Goal: Find contact information: Find contact information

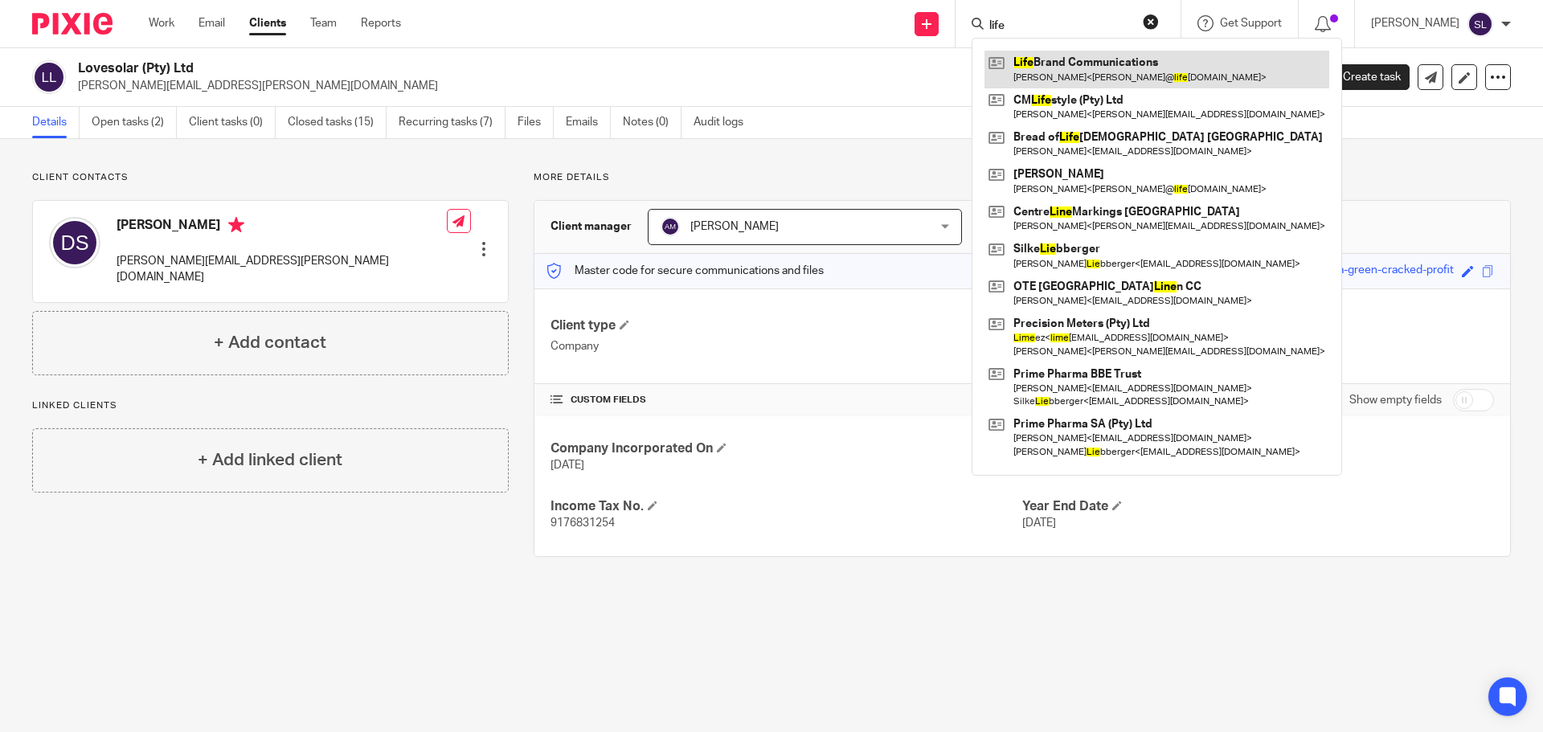
type input "life"
click at [1046, 75] on link at bounding box center [1156, 69] width 345 height 37
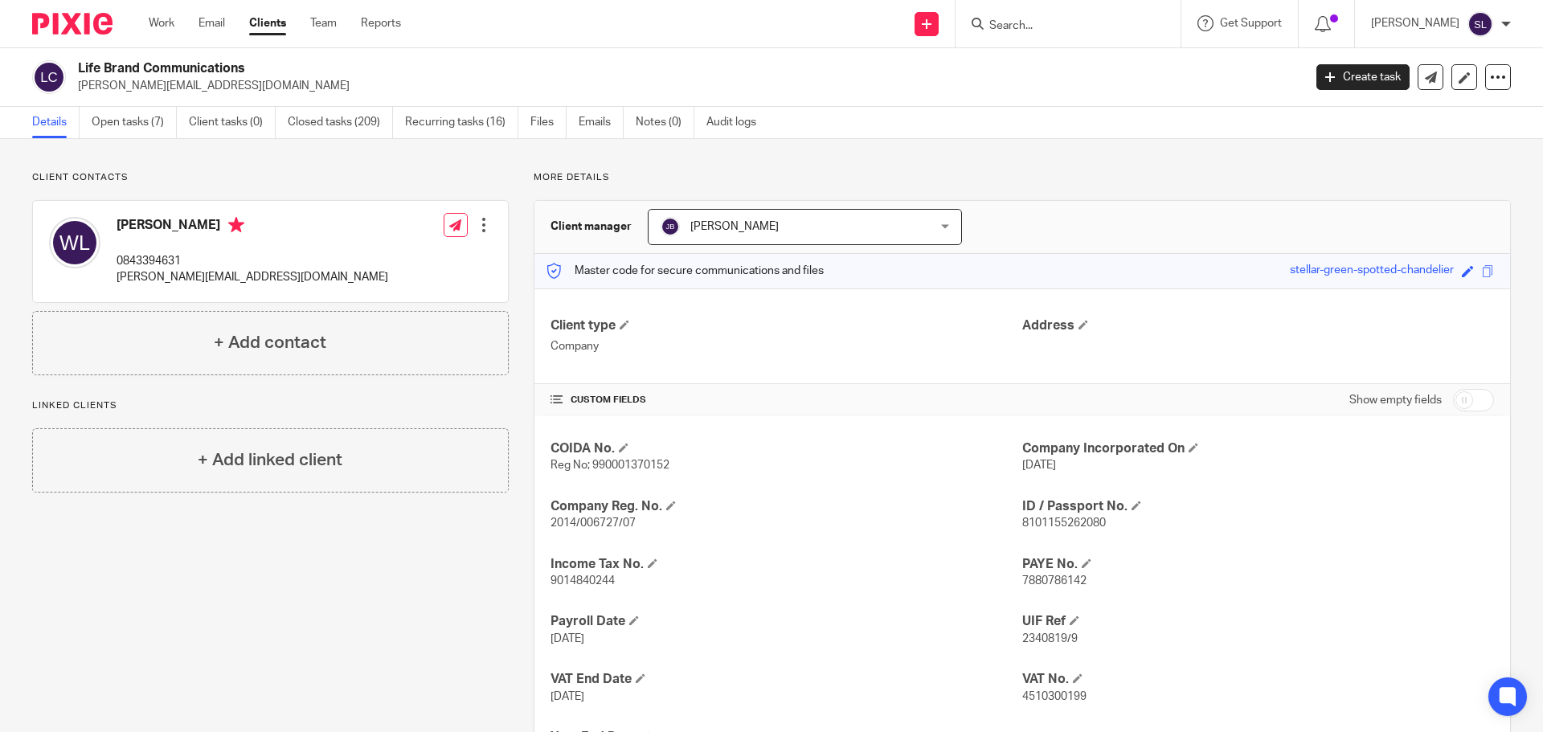
click at [155, 276] on p "warren@lifebrand.co.za" at bounding box center [253, 277] width 272 height 16
copy div "warren@lifebrand.co.za"
